Goal: Task Accomplishment & Management: Complete application form

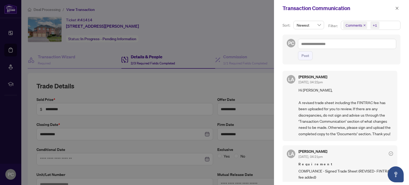
scroll to position [187, 0]
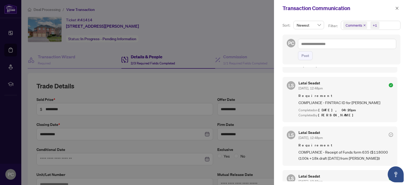
click at [255, 39] on div at bounding box center [204, 92] width 409 height 185
click at [398, 7] on icon "close" at bounding box center [397, 8] width 3 height 3
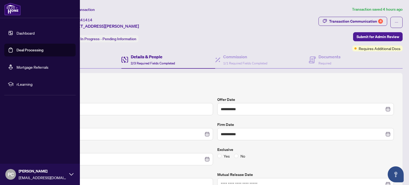
click at [36, 51] on link "Deal Processing" at bounding box center [30, 50] width 27 height 5
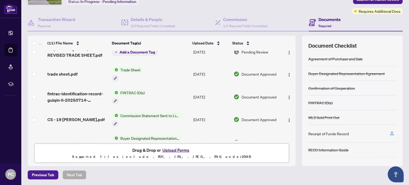
scroll to position [27, 0]
click at [181, 149] on button "Upload Forms" at bounding box center [176, 150] width 30 height 7
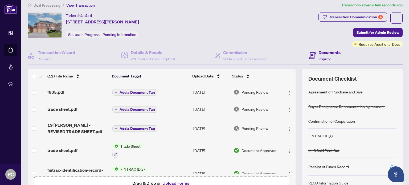
scroll to position [0, 0]
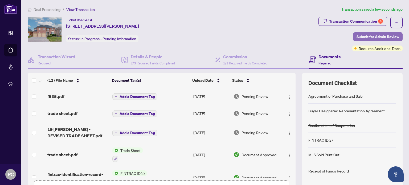
click at [386, 36] on span "Submit for Admin Review" at bounding box center [378, 37] width 43 height 9
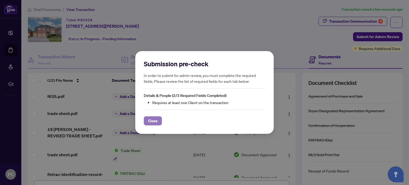
click at [155, 122] on span "Close" at bounding box center [153, 121] width 10 height 9
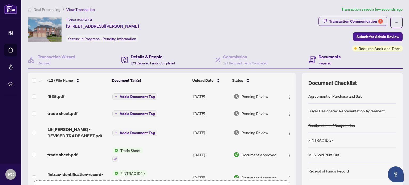
click at [143, 58] on h4 "Details & People" at bounding box center [153, 57] width 44 height 6
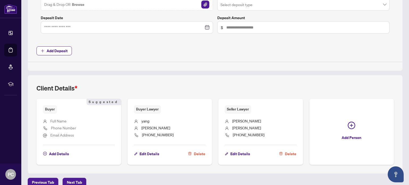
scroll to position [187, 0]
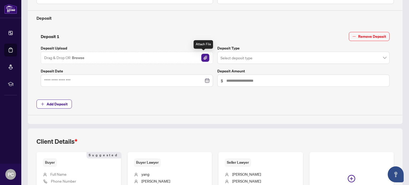
click at [204, 55] on img "button" at bounding box center [205, 58] width 8 height 8
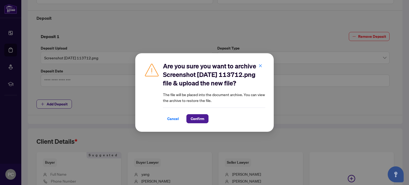
click at [197, 37] on div "Are you sure you want to archive Screenshot [DATE] 113712.png file & upload the…" at bounding box center [204, 92] width 409 height 185
click at [176, 123] on span "Cancel" at bounding box center [173, 119] width 12 height 9
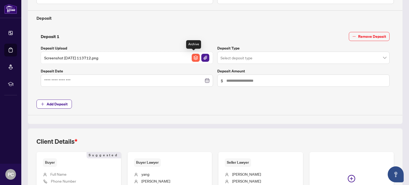
click at [193, 55] on img "button" at bounding box center [196, 58] width 8 height 8
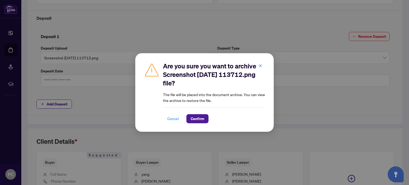
click at [176, 119] on span "Cancel" at bounding box center [173, 119] width 12 height 9
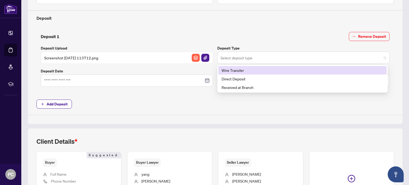
click at [382, 55] on span at bounding box center [304, 58] width 166 height 10
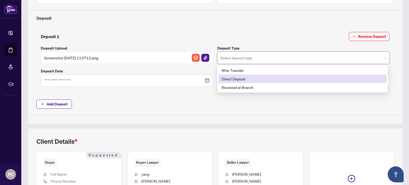
click at [251, 76] on div "Direct Deposit" at bounding box center [303, 79] width 162 height 6
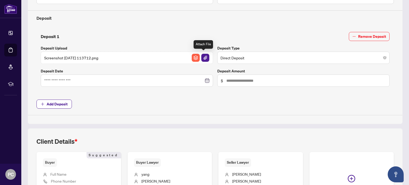
click at [203, 57] on img "button" at bounding box center [205, 58] width 8 height 8
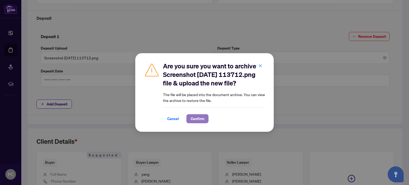
click at [202, 121] on span "Confirm" at bounding box center [198, 119] width 14 height 9
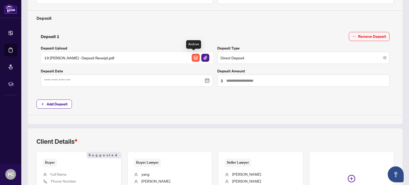
click at [193, 55] on img "button" at bounding box center [196, 58] width 8 height 8
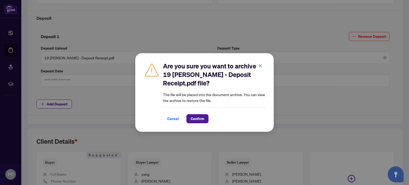
click at [284, 36] on div "Are you sure you want to archive 19 [PERSON_NAME] - Deposit Receipt.pdf file? T…" at bounding box center [204, 92] width 409 height 185
click at [260, 66] on icon "close" at bounding box center [260, 65] width 3 height 3
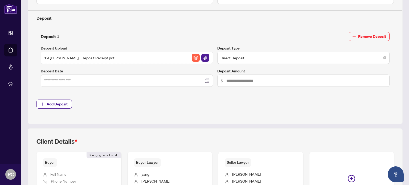
click at [205, 79] on div at bounding box center [126, 81] width 165 height 6
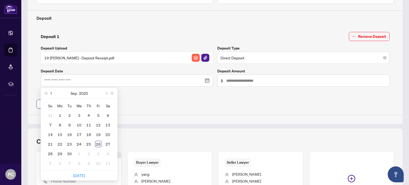
click at [51, 92] on span "Previous month (PageUp)" at bounding box center [52, 93] width 3 height 3
type input "**********"
click at [80, 142] on div "25" at bounding box center [79, 144] width 6 height 6
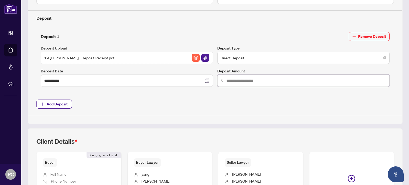
click at [261, 78] on input "text" at bounding box center [307, 81] width 160 height 6
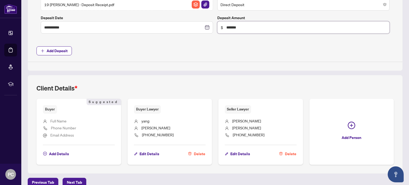
scroll to position [246, 0]
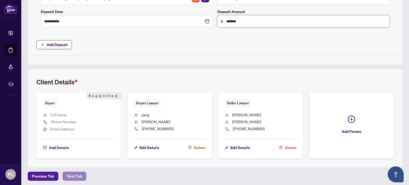
type input "*******"
click at [70, 172] on span "Next Tab" at bounding box center [74, 176] width 15 height 9
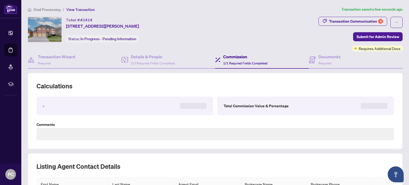
type textarea "**********"
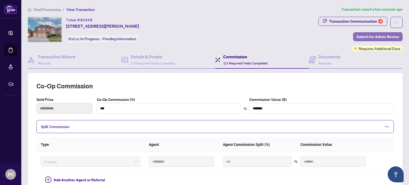
click at [387, 38] on span "Submit for Admin Review" at bounding box center [378, 37] width 43 height 9
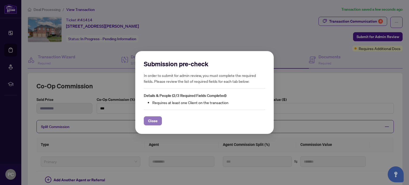
click at [149, 120] on span "Close" at bounding box center [153, 121] width 10 height 9
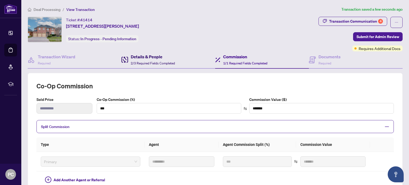
click at [146, 61] on span "2/3 Required Fields Completed" at bounding box center [153, 63] width 44 height 4
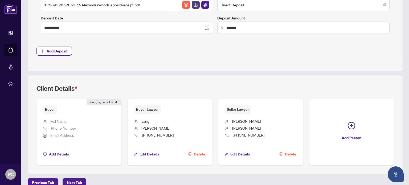
scroll to position [240, 0]
click at [52, 122] on span "Full Name" at bounding box center [58, 121] width 16 height 6
click at [52, 108] on span "Buyer" at bounding box center [50, 109] width 14 height 8
click at [59, 151] on span "Add Details" at bounding box center [59, 154] width 20 height 9
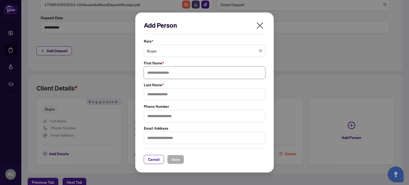
click at [184, 73] on input "text" at bounding box center [205, 73] width 122 height 12
type input "******"
click at [159, 96] on input "text" at bounding box center [205, 94] width 122 height 12
type input "**"
click at [176, 161] on span "Save" at bounding box center [176, 159] width 8 height 9
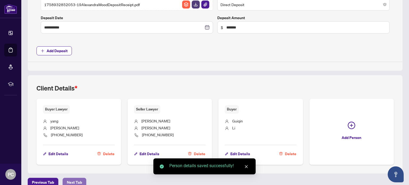
click at [74, 179] on span "Next Tab" at bounding box center [74, 182] width 15 height 9
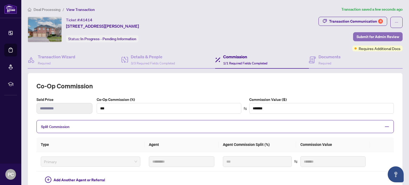
click at [375, 36] on span "Submit for Admin Review" at bounding box center [378, 37] width 43 height 9
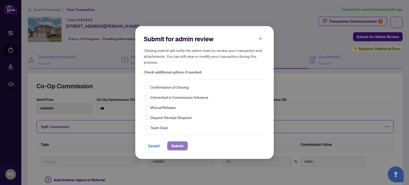
click at [178, 146] on span "Submit" at bounding box center [178, 146] width 12 height 9
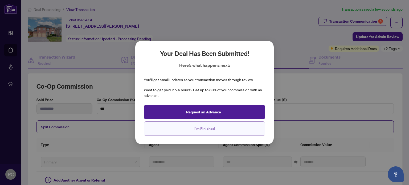
click at [204, 132] on span "I'm Finished" at bounding box center [205, 128] width 21 height 9
